Goal: Transaction & Acquisition: Purchase product/service

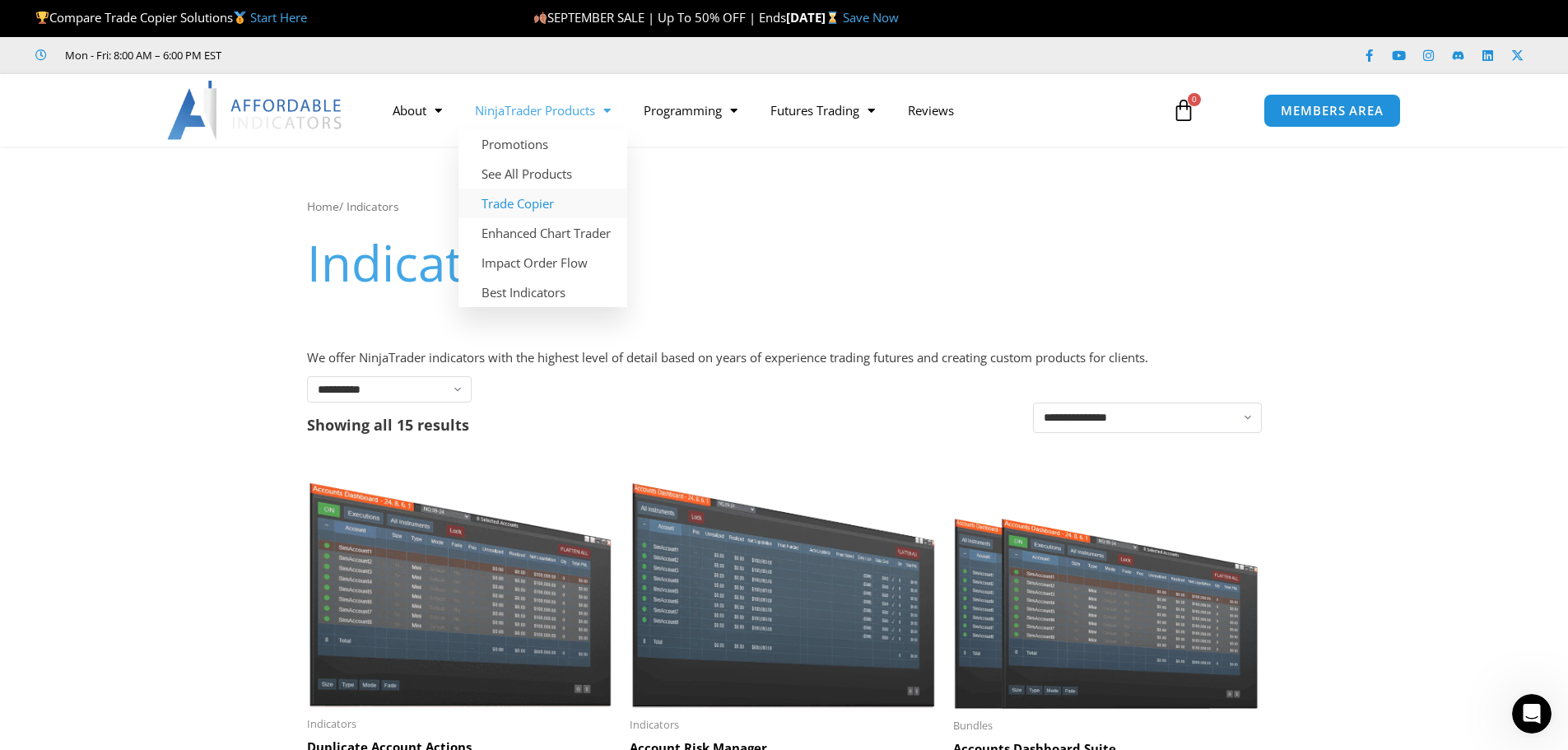
click at [526, 204] on link "Trade Copier" at bounding box center [543, 203] width 169 height 29
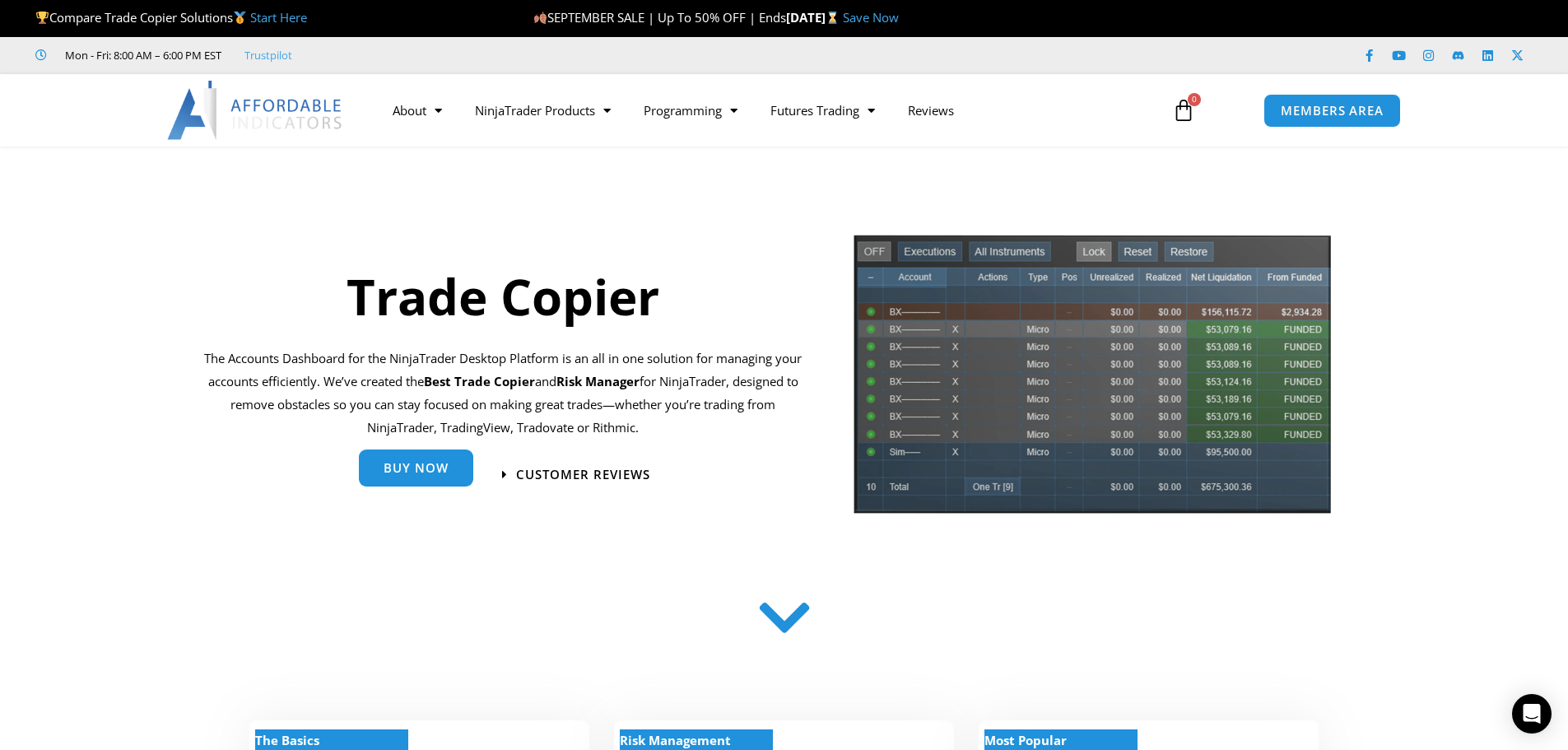
click at [401, 471] on span "Buy Now" at bounding box center [416, 467] width 65 height 13
